Goal: Download file/media

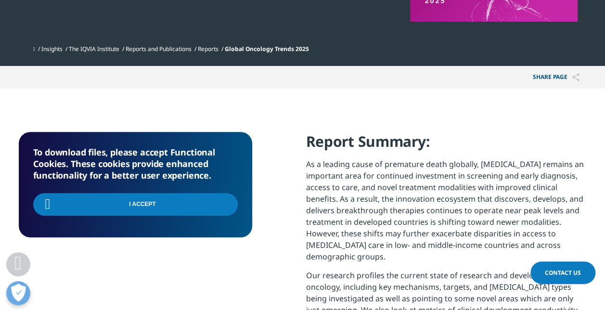
scroll to position [283, 568]
click at [125, 142] on div "To download files, please accept Functional Cookies. These cookies provide enha…" at bounding box center [135, 184] width 233 height 105
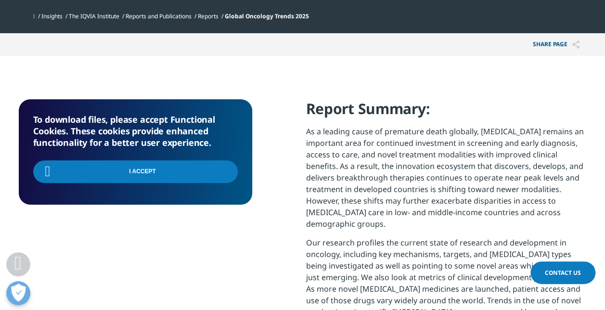
scroll to position [337, 0]
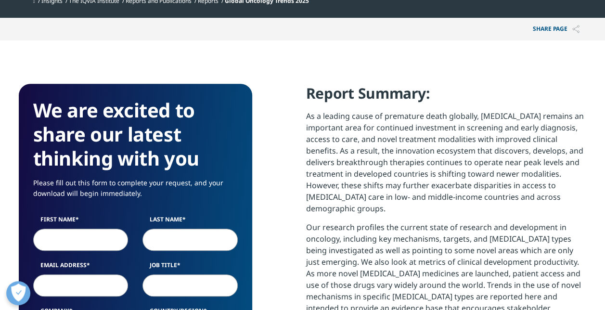
click at [71, 243] on input "First Name" at bounding box center [80, 240] width 95 height 22
type input "[PERSON_NAME]"
type input "[PERSON_NAME][EMAIL_ADDRESS][DOMAIN_NAME]"
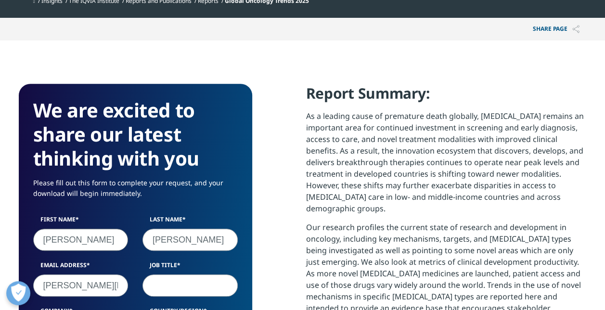
type input "Acumen PA"
select select "[GEOGRAPHIC_DATA]"
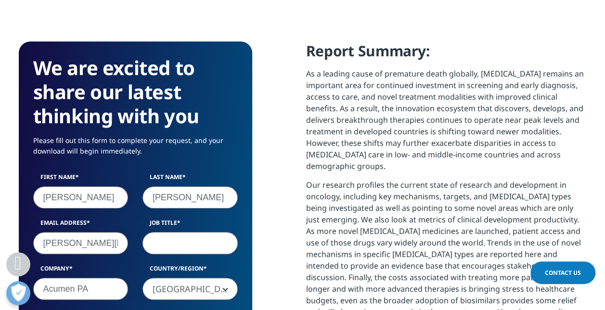
scroll to position [481, 0]
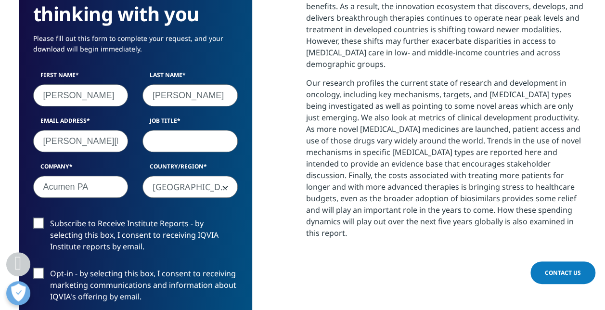
click at [173, 143] on input "Job Title" at bounding box center [189, 141] width 95 height 22
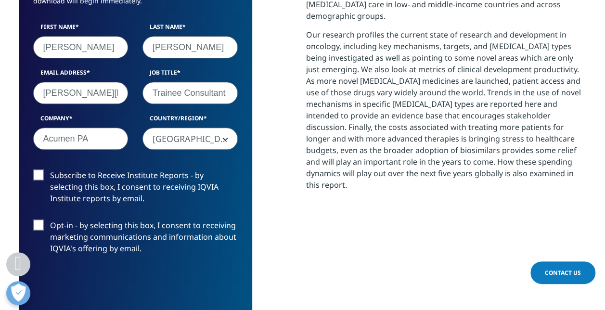
scroll to position [578, 0]
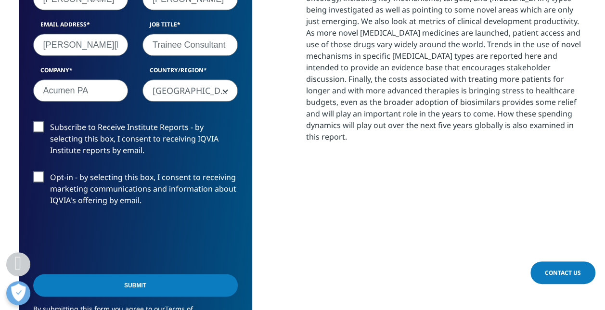
type input "Trainee Consultant"
click at [101, 292] on input "Submit" at bounding box center [135, 285] width 205 height 23
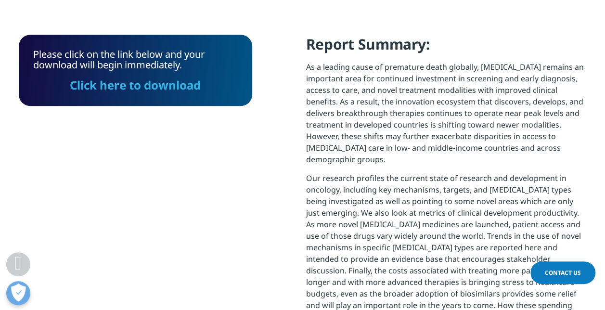
scroll to position [339, 0]
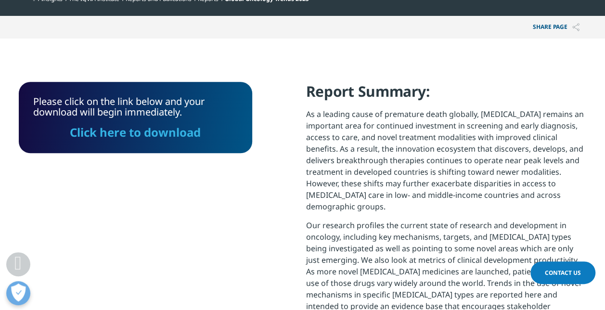
click at [158, 136] on link "Click here to download" at bounding box center [135, 132] width 131 height 16
